Goal: Task Accomplishment & Management: Complete application form

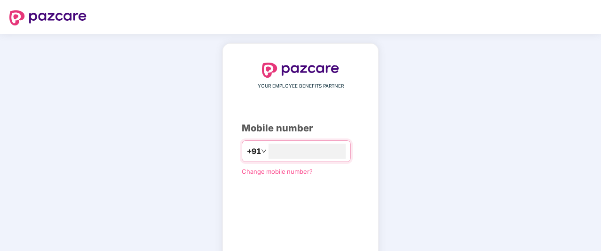
type input "**********"
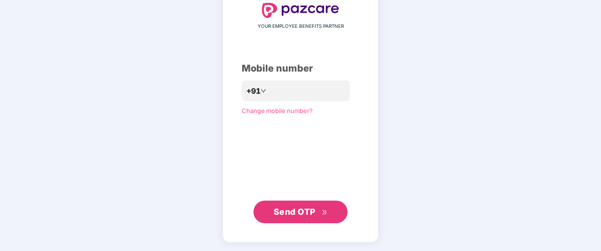
click at [308, 207] on span "Send OTP" at bounding box center [295, 211] width 42 height 10
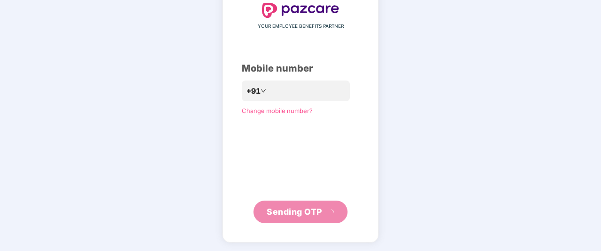
scroll to position [55, 0]
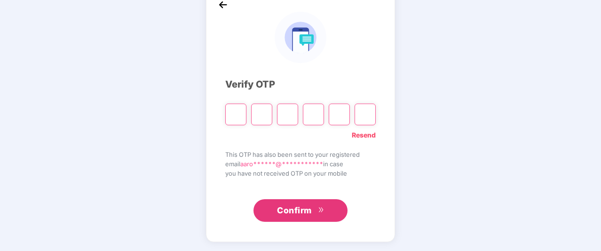
type input "*"
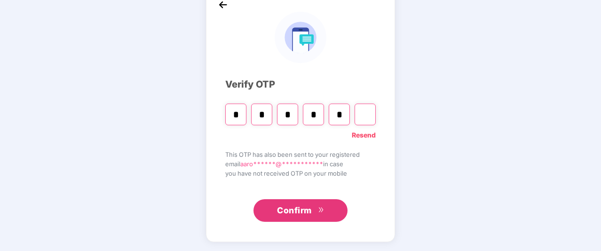
type input "*"
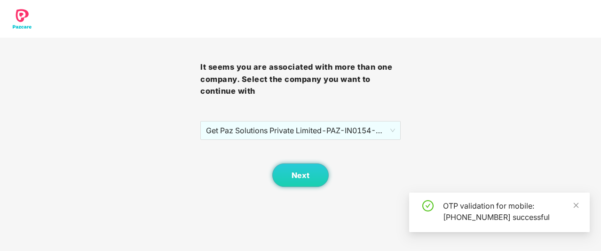
scroll to position [0, 0]
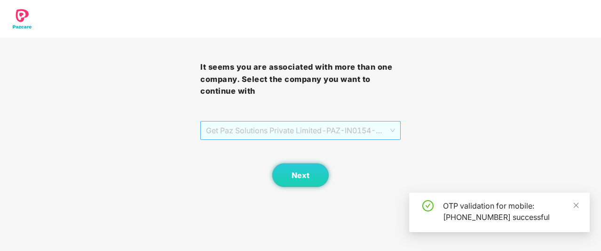
click at [360, 133] on span "Get Paz Solutions Private Limited - PAZ-IN0154 - EMPLOYEE" at bounding box center [300, 130] width 189 height 18
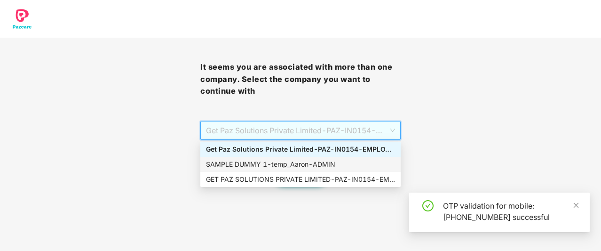
click at [312, 159] on div "SAMPLE DUMMY 1 - [PERSON_NAME]" at bounding box center [300, 164] width 189 height 10
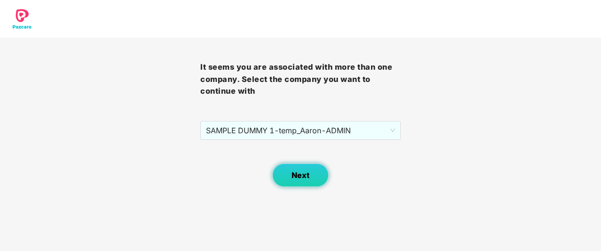
click at [290, 177] on button "Next" at bounding box center [300, 175] width 56 height 24
